Goal: Task Accomplishment & Management: Manage account settings

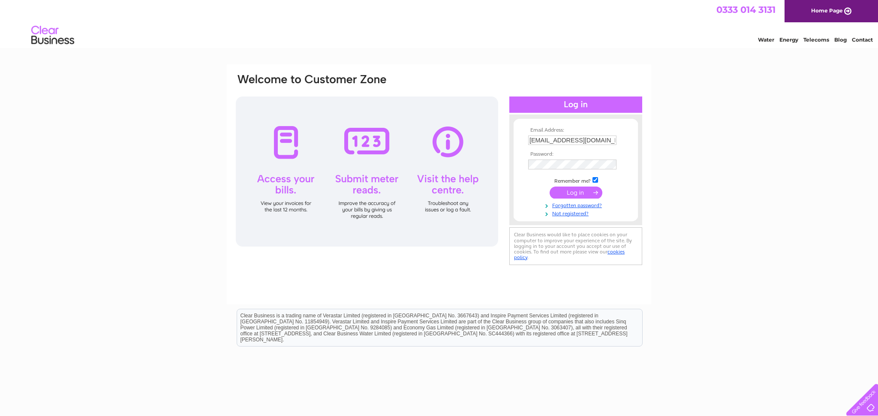
click at [579, 193] on input "submit" at bounding box center [575, 192] width 53 height 12
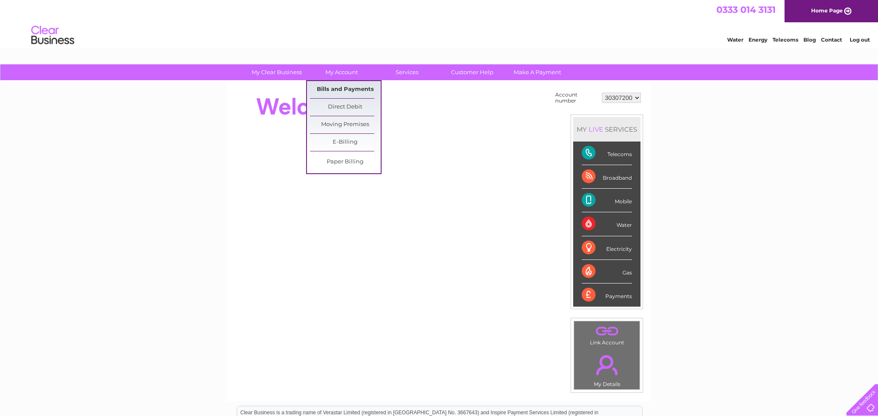
click at [336, 91] on link "Bills and Payments" at bounding box center [345, 89] width 71 height 17
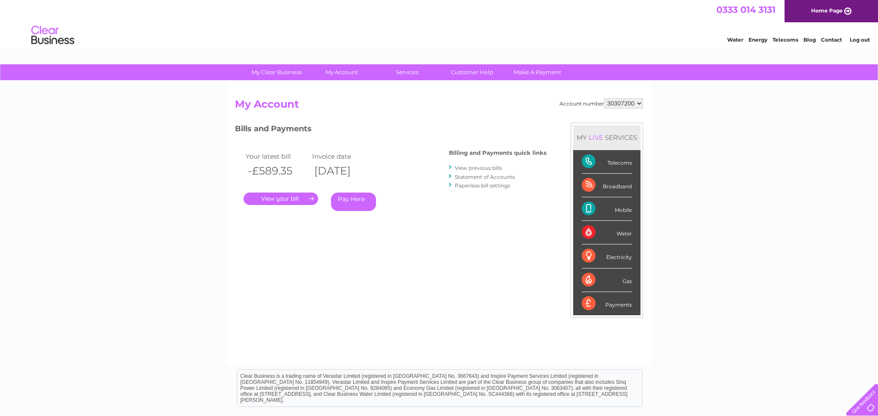
click at [272, 200] on link "." at bounding box center [280, 198] width 75 height 12
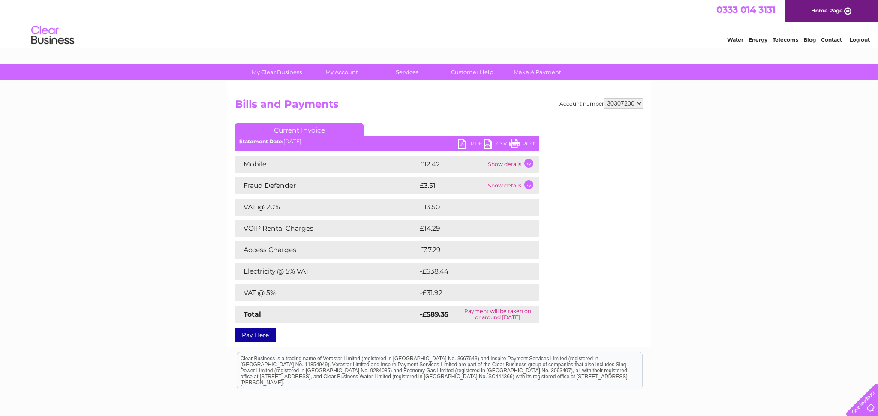
click at [471, 146] on link "PDF" at bounding box center [471, 144] width 26 height 12
